Goal: Obtain resource: Obtain resource

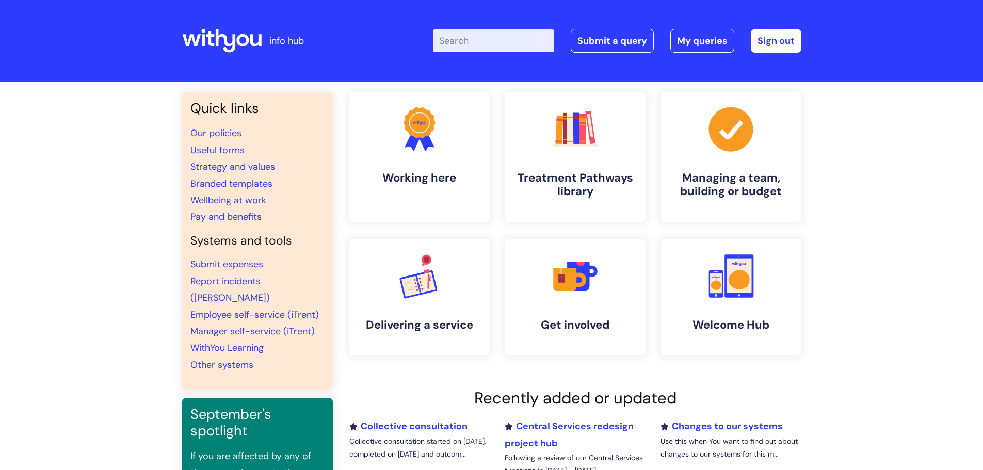
click at [481, 38] on input "Enter your search term here..." at bounding box center [493, 40] width 121 height 23
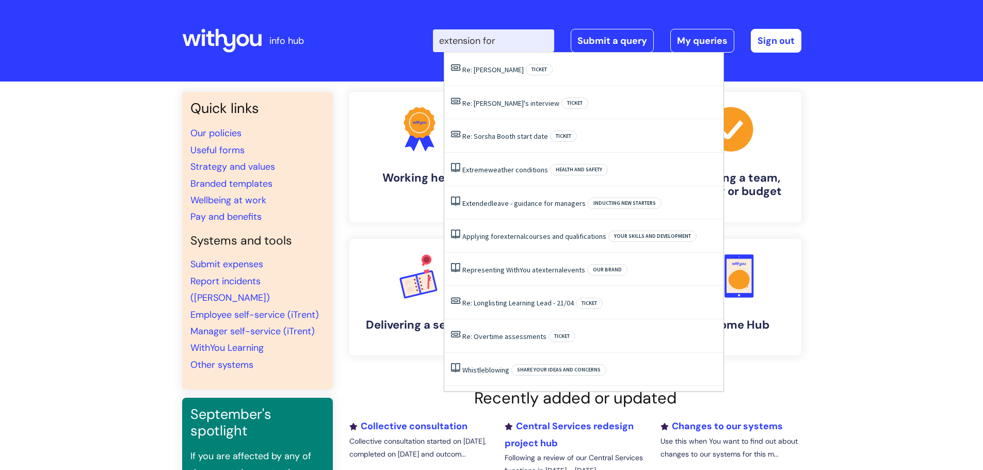
type input "extension form"
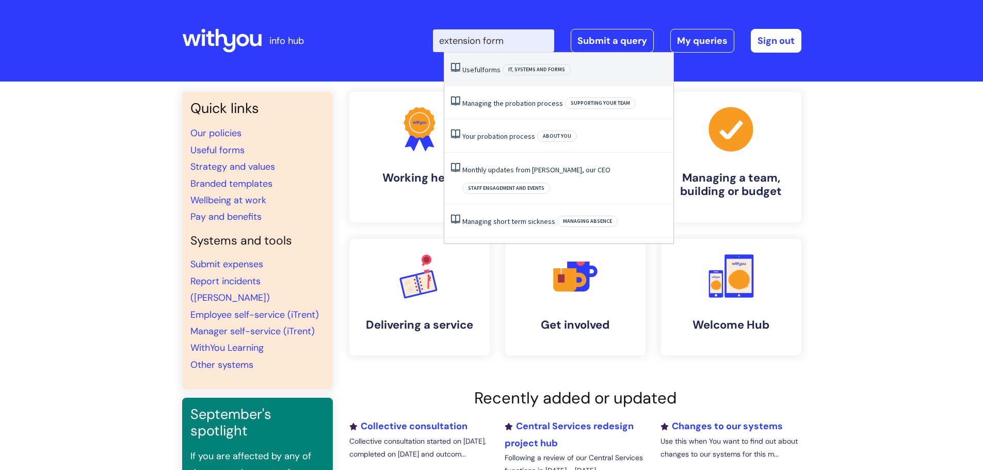
click at [486, 68] on span "forms" at bounding box center [491, 69] width 19 height 9
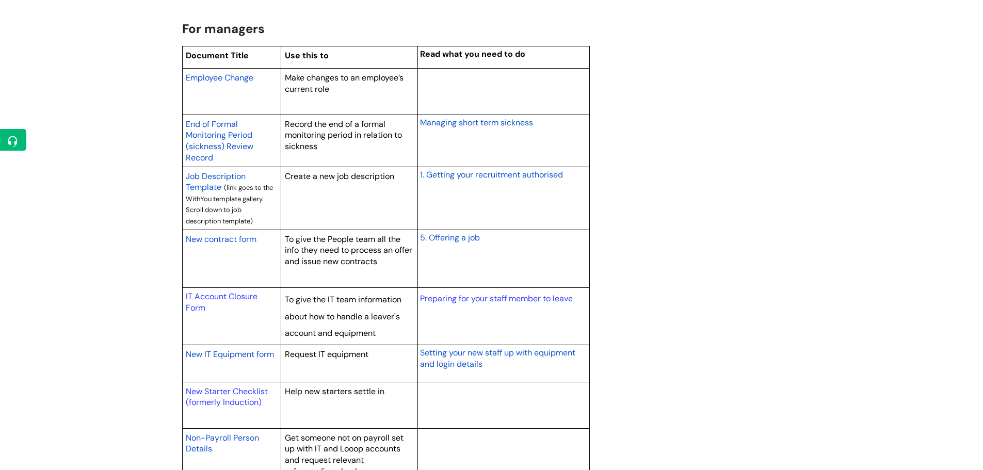
scroll to position [774, 0]
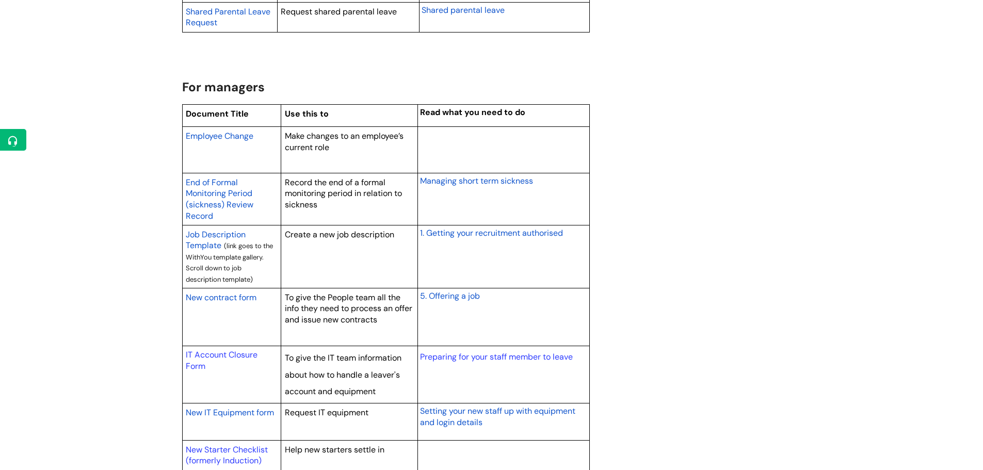
click at [212, 137] on span "Employee Change" at bounding box center [220, 136] width 68 height 11
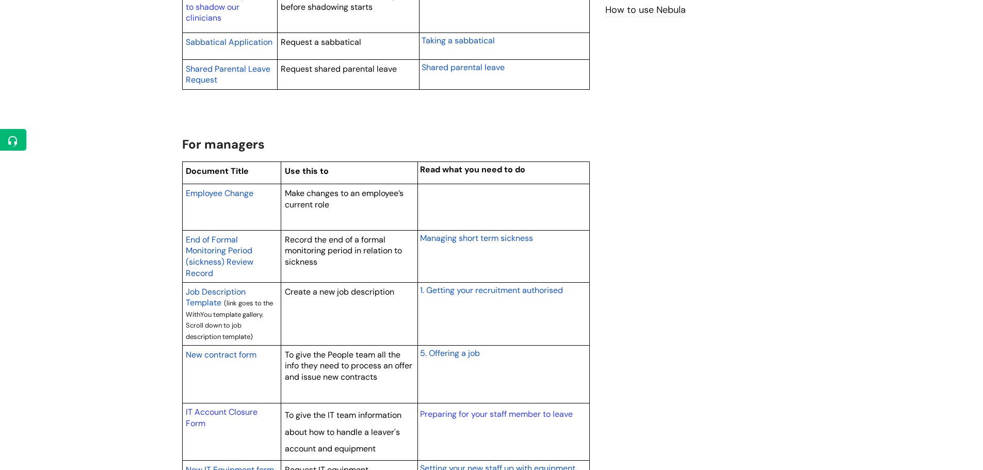
scroll to position [722, 0]
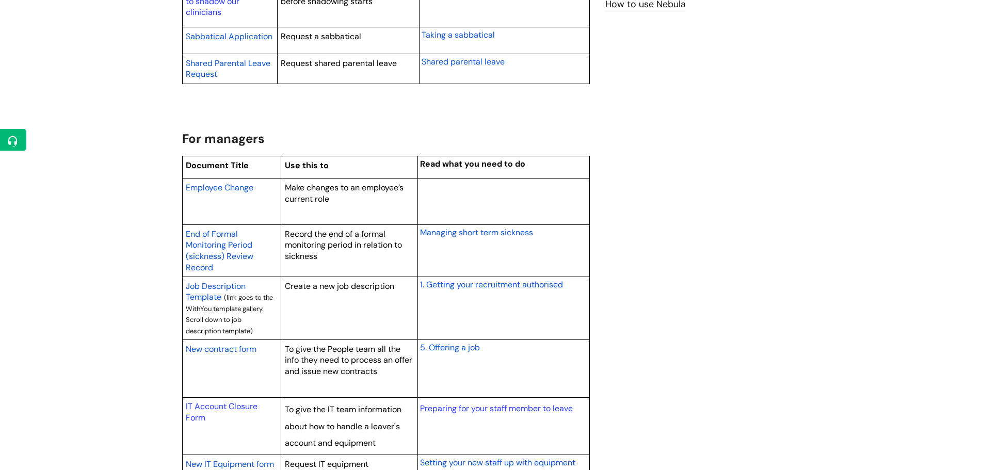
click at [224, 188] on span "Employee Change" at bounding box center [220, 187] width 68 height 11
